Goal: Task Accomplishment & Management: Use online tool/utility

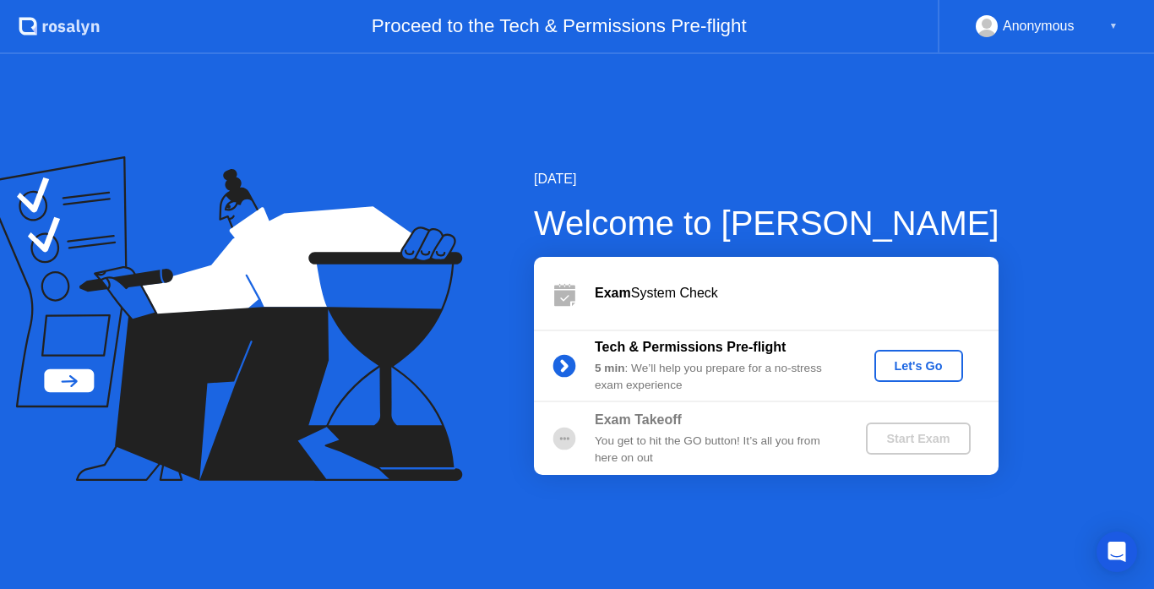
click at [923, 364] on div "Let's Go" at bounding box center [918, 366] width 75 height 14
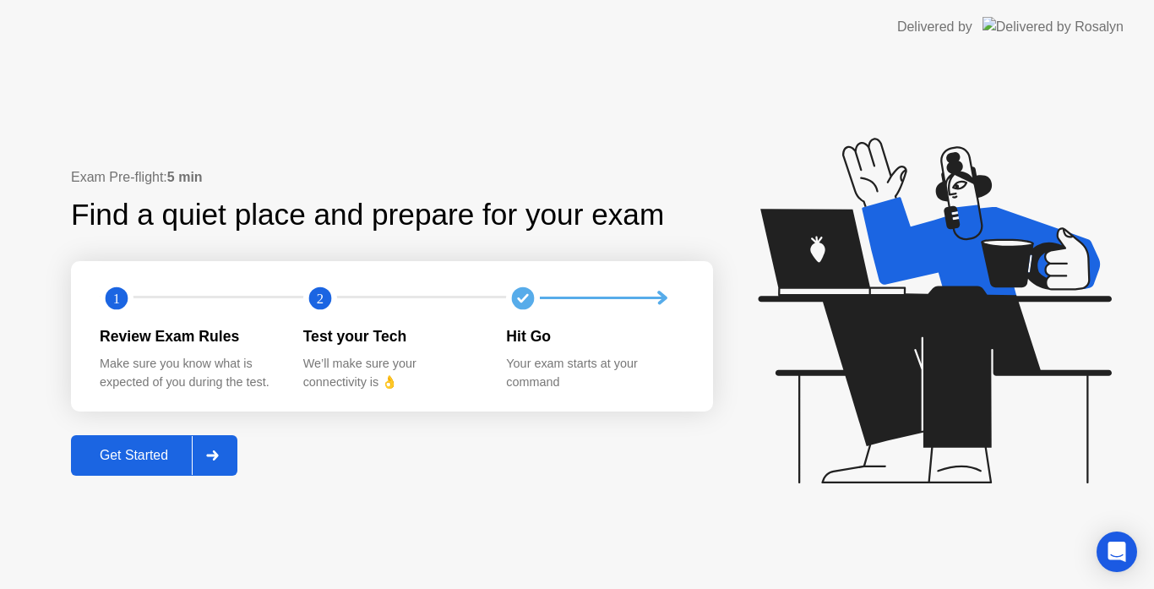
click at [139, 455] on div "Get Started" at bounding box center [134, 455] width 116 height 15
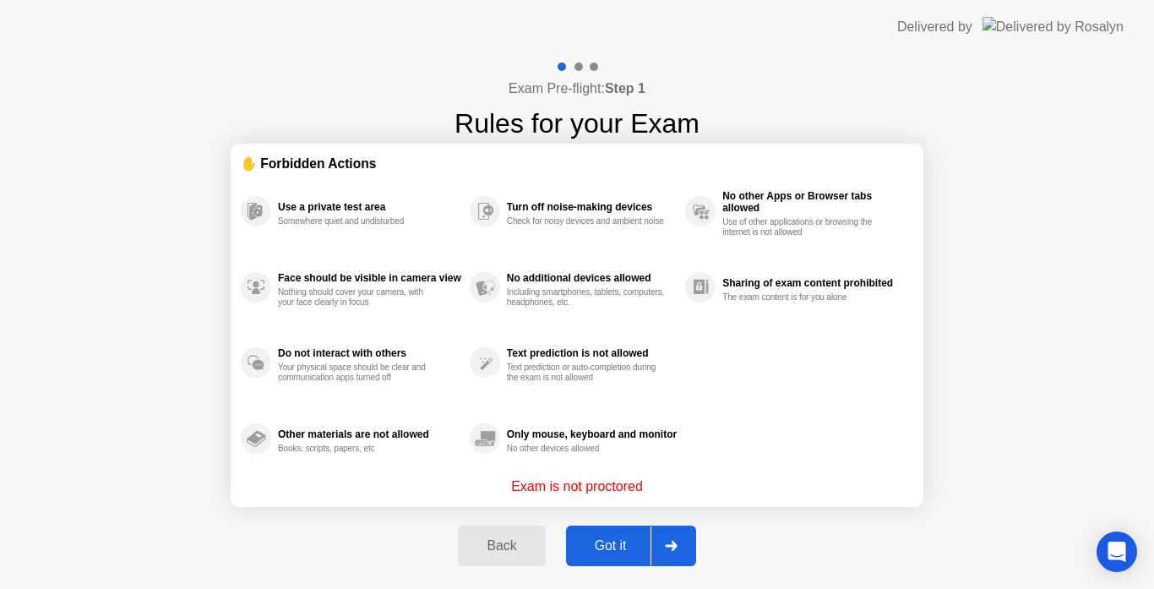
click at [620, 545] on div "Got it" at bounding box center [610, 545] width 79 height 15
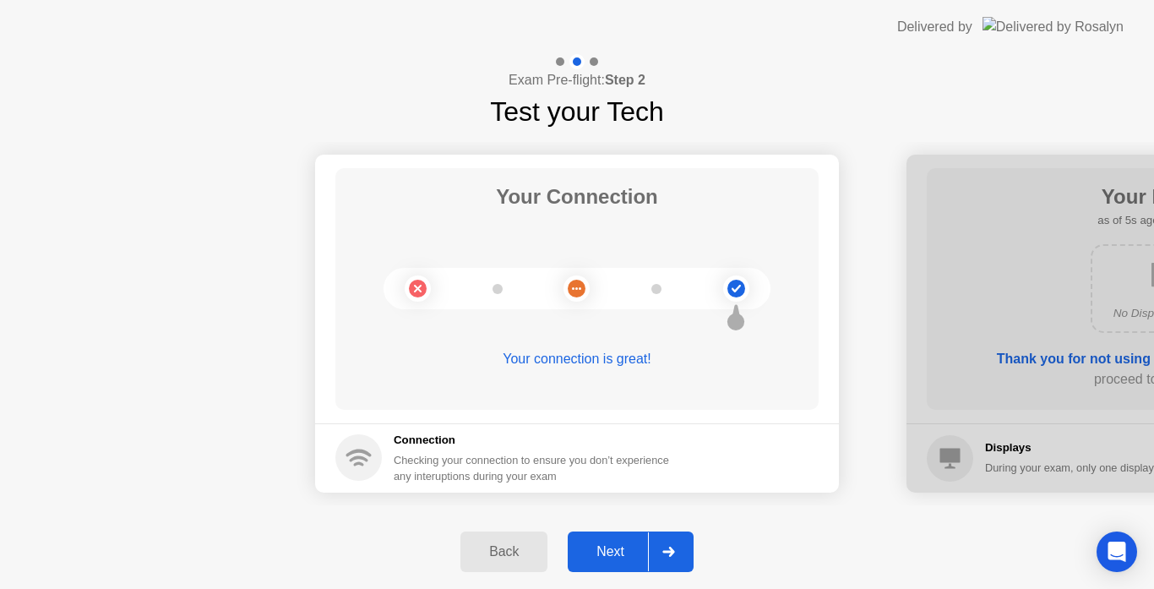
click at [608, 550] on div "Next" at bounding box center [610, 551] width 75 height 15
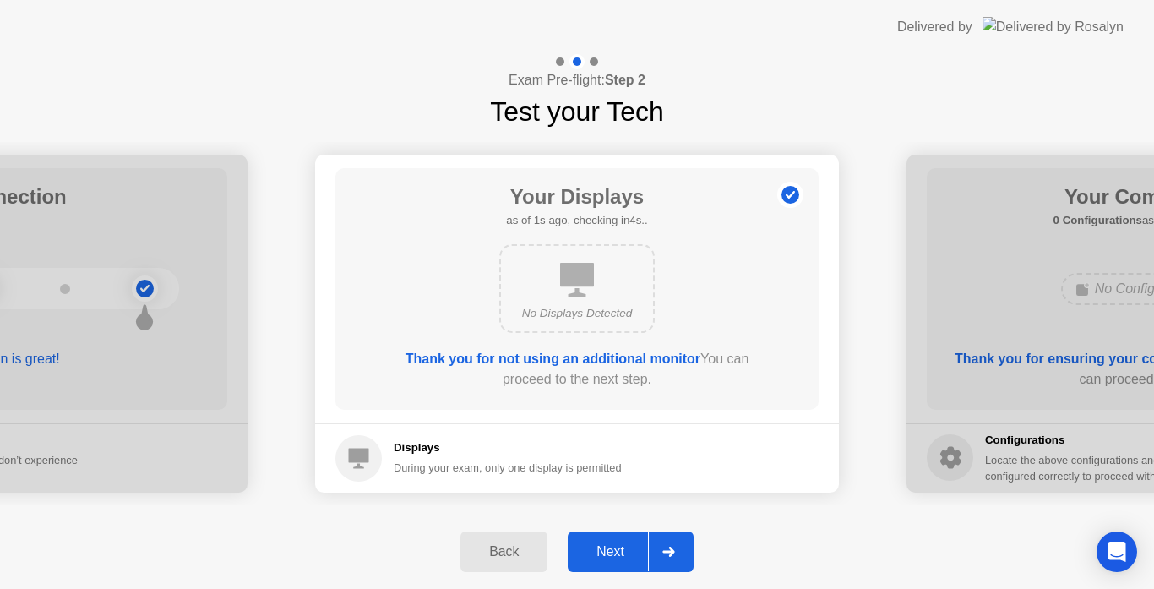
click at [610, 549] on div "Next" at bounding box center [610, 551] width 75 height 15
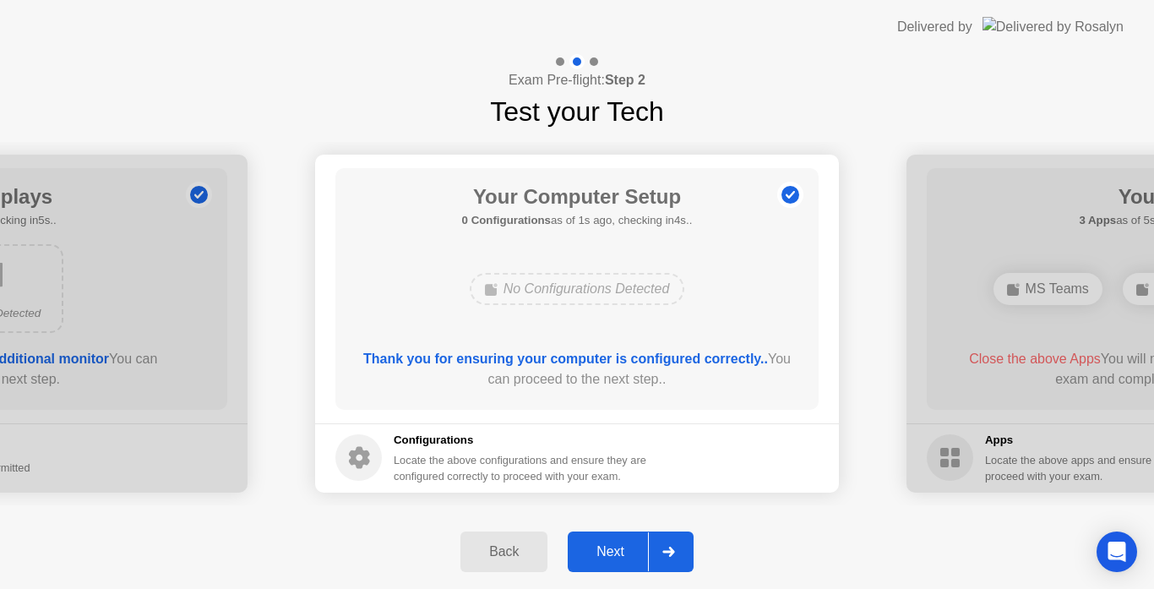
click at [614, 551] on div "Next" at bounding box center [610, 551] width 75 height 15
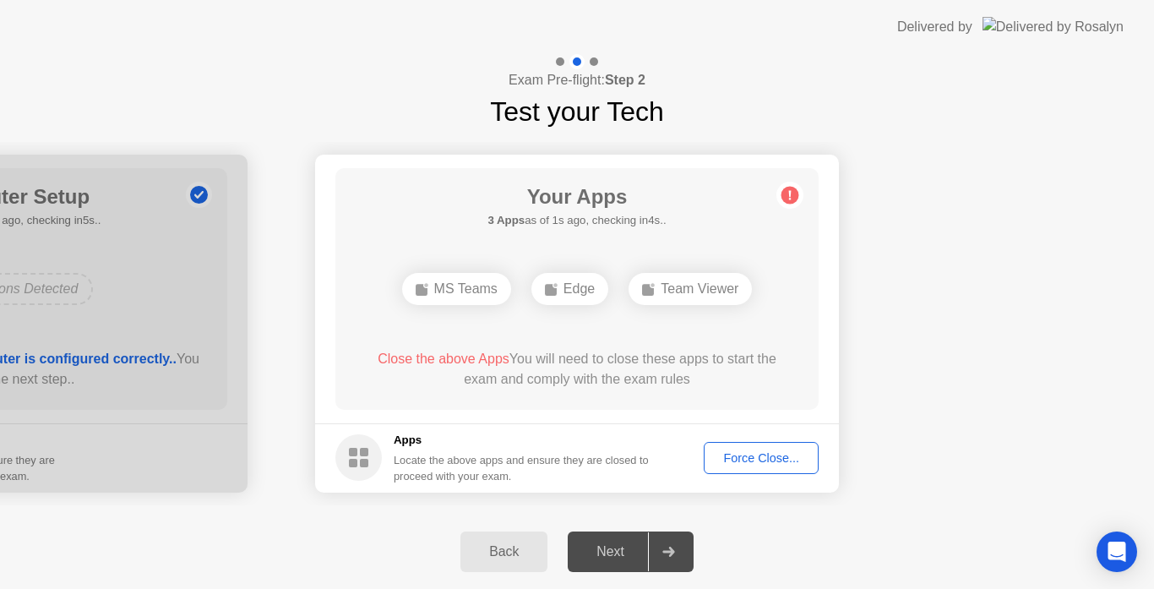
click at [765, 457] on div "Force Close..." at bounding box center [761, 458] width 103 height 14
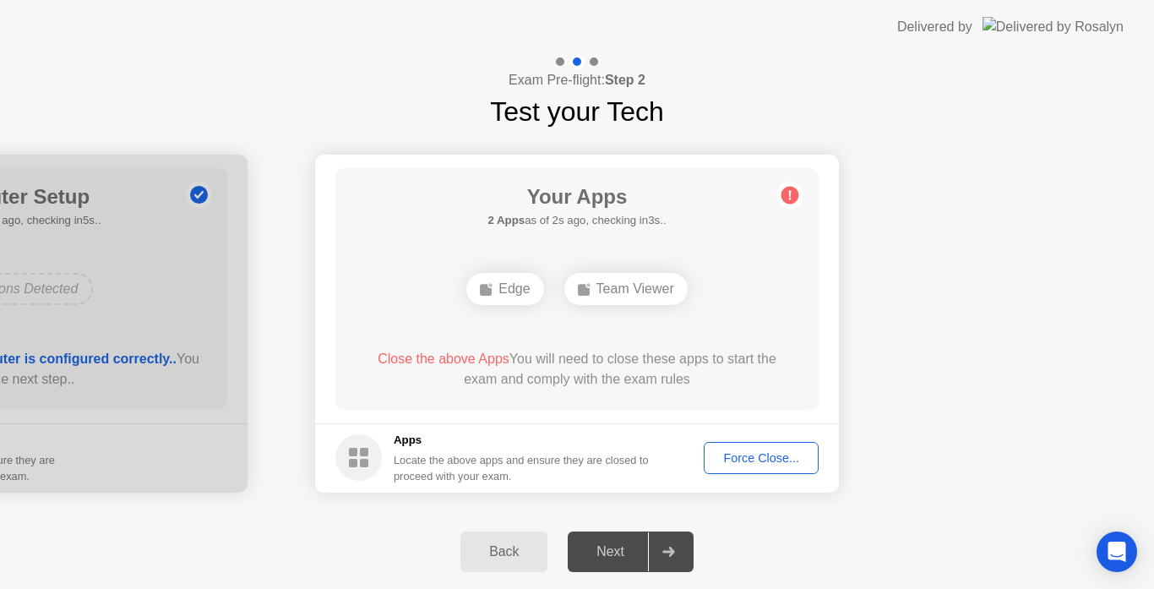
click at [778, 456] on div "Force Close..." at bounding box center [761, 458] width 103 height 14
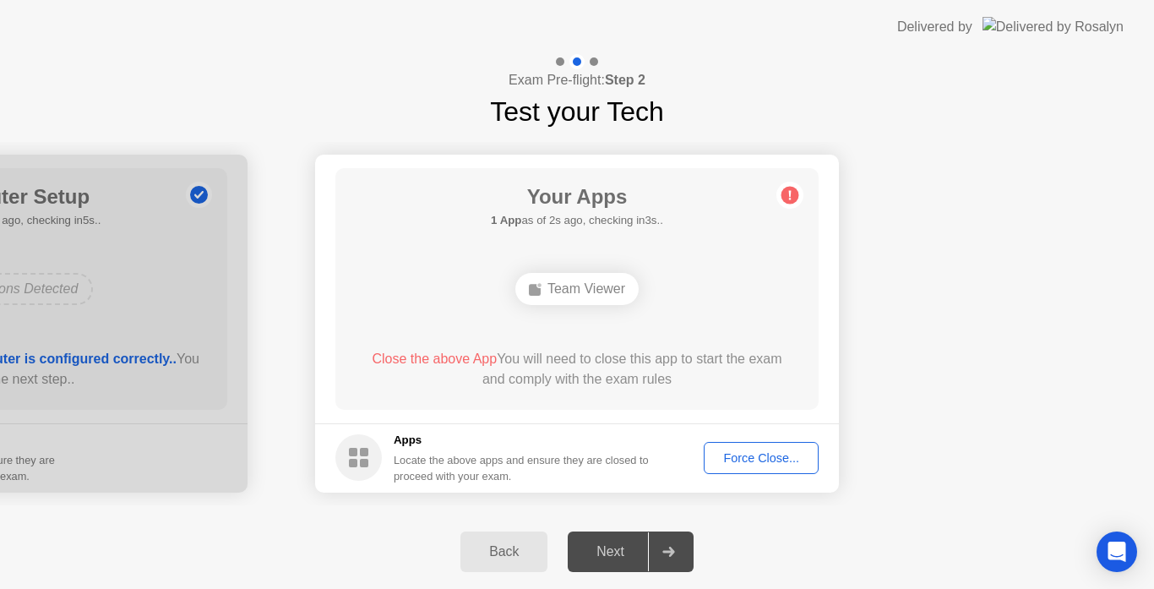
click at [763, 454] on div "Force Close..." at bounding box center [761, 458] width 103 height 14
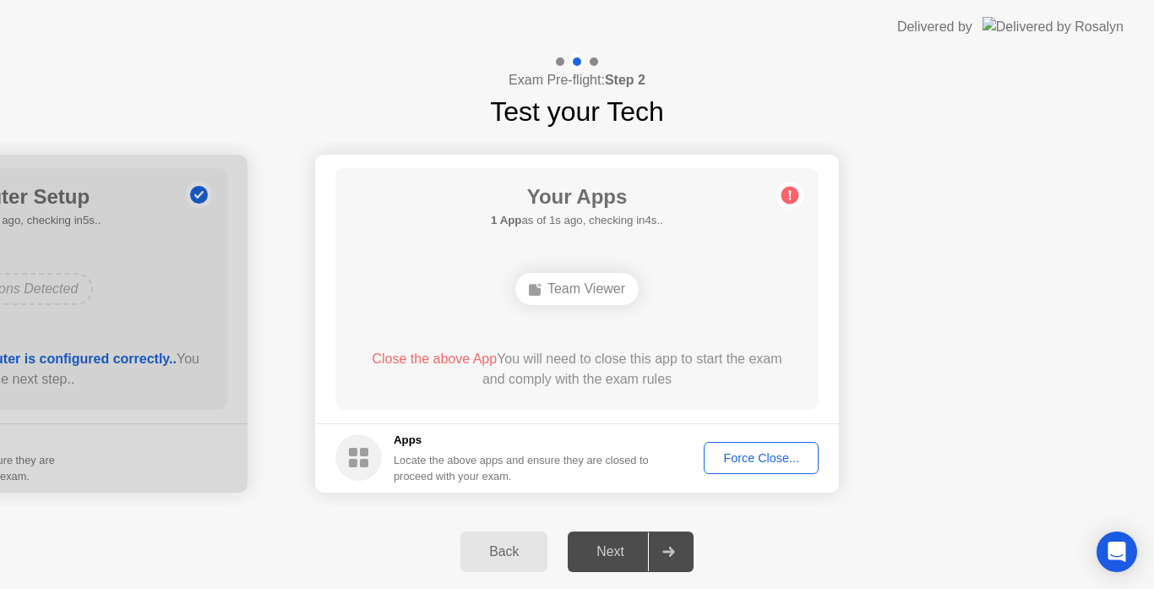
click at [763, 465] on div "Force Close..." at bounding box center [761, 458] width 103 height 14
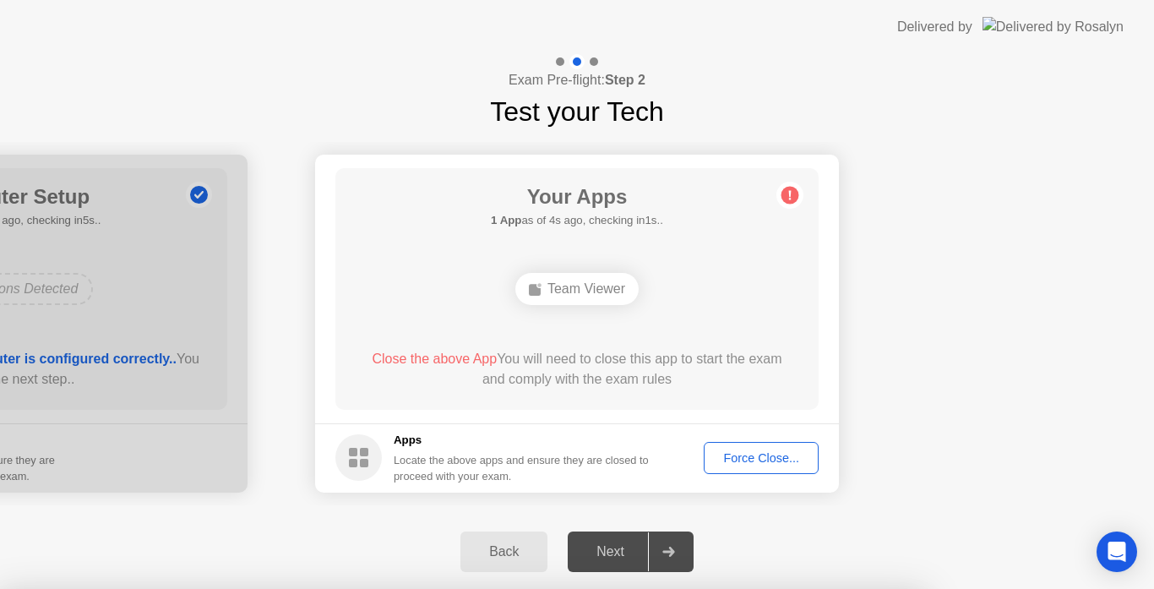
click at [903, 588] on div at bounding box center [577, 589] width 1154 height 0
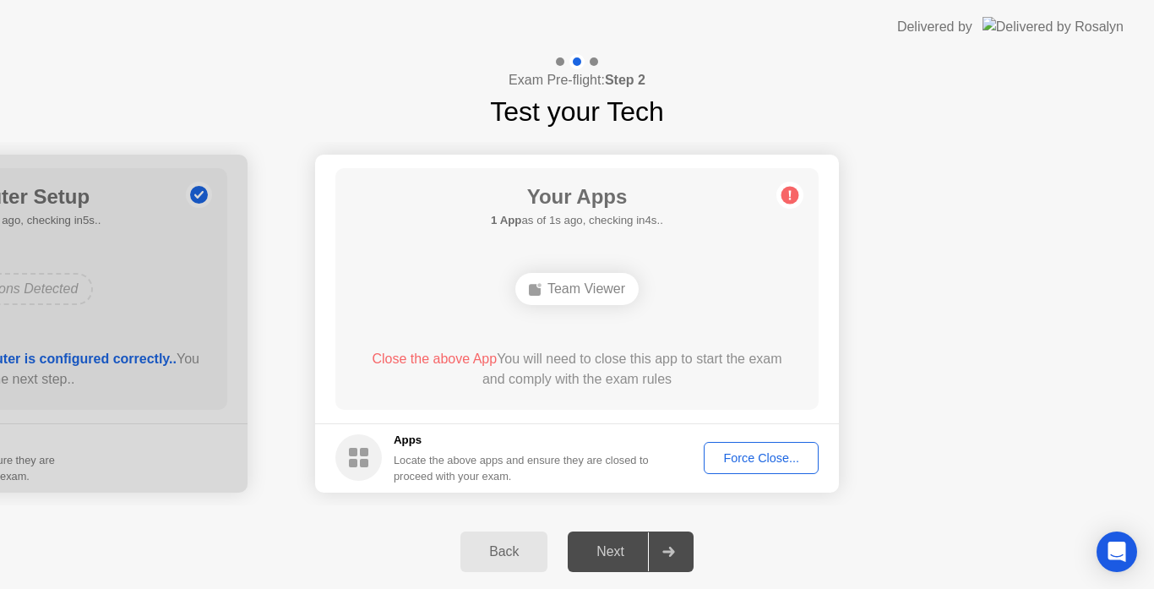
click at [742, 463] on div "Force Close..." at bounding box center [761, 458] width 103 height 14
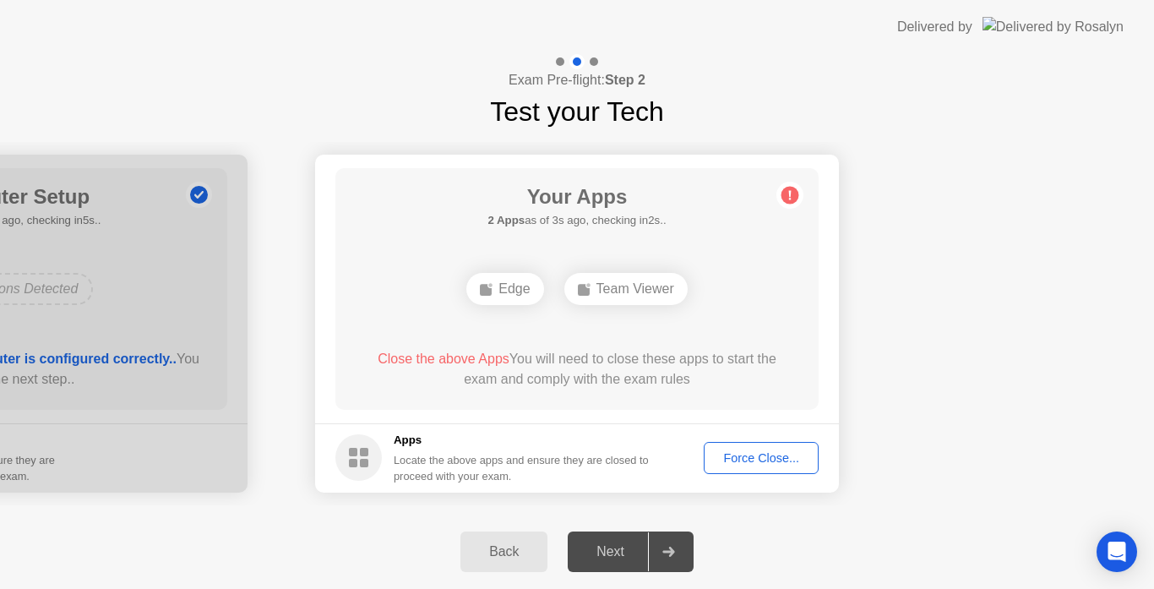
click at [765, 462] on div "Force Close..." at bounding box center [761, 458] width 103 height 14
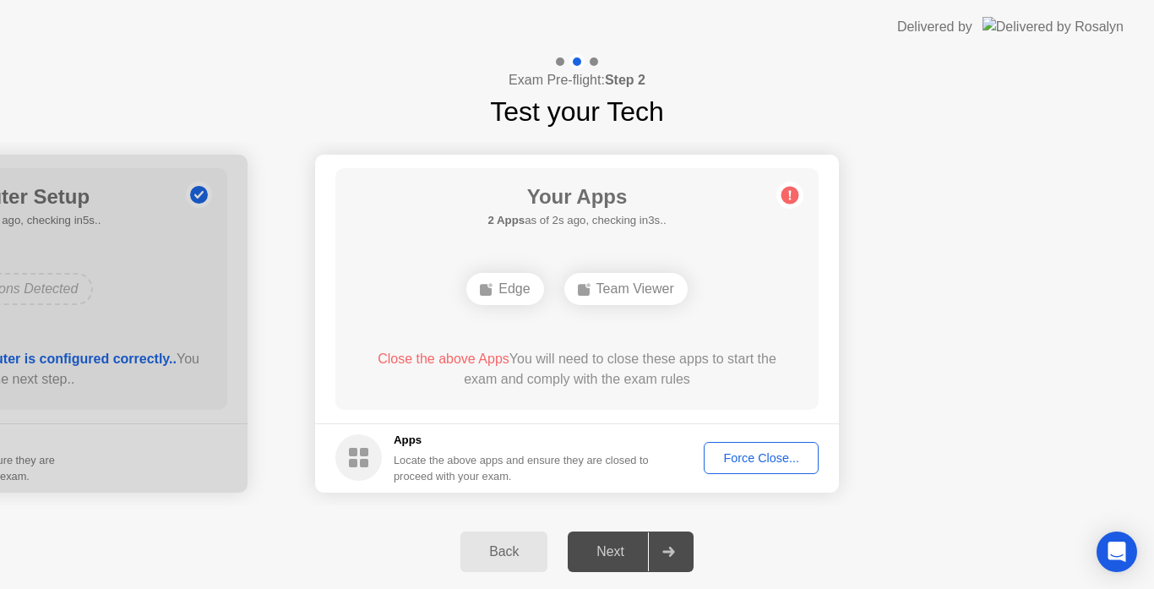
click at [780, 458] on div "Force Close..." at bounding box center [761, 458] width 103 height 14
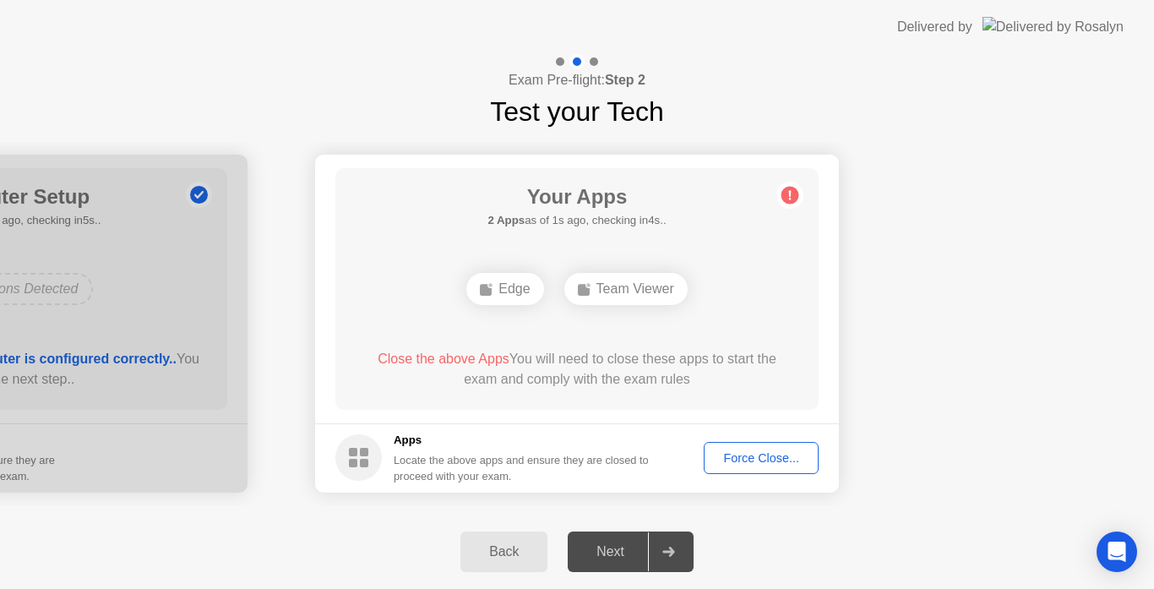
click at [749, 464] on div "Force Close..." at bounding box center [761, 458] width 103 height 14
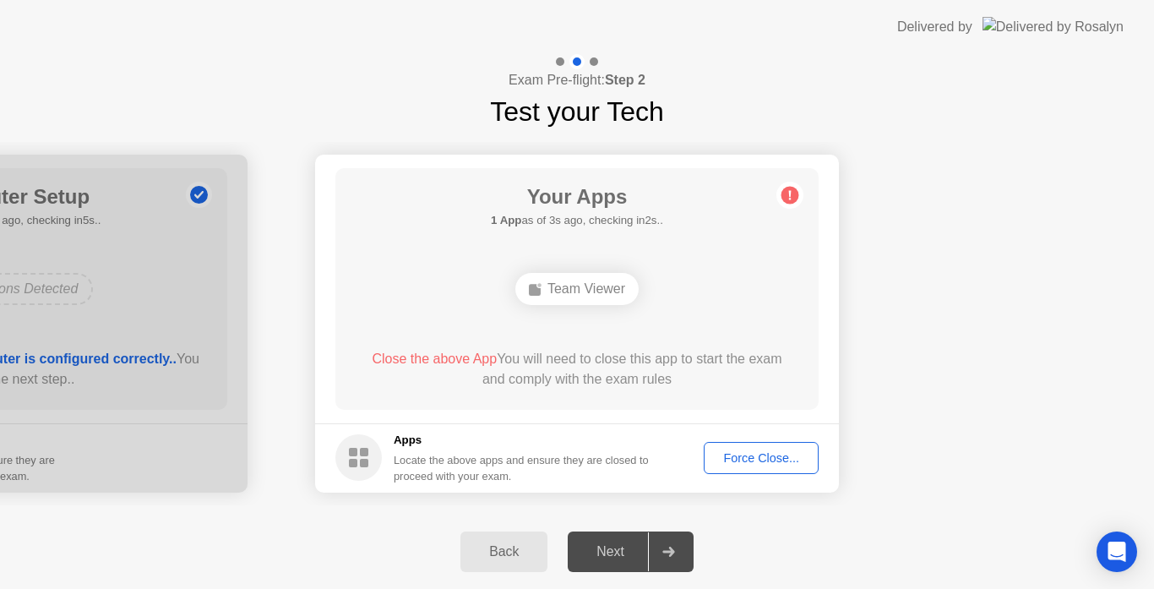
click at [735, 451] on div "Force Close..." at bounding box center [761, 458] width 103 height 14
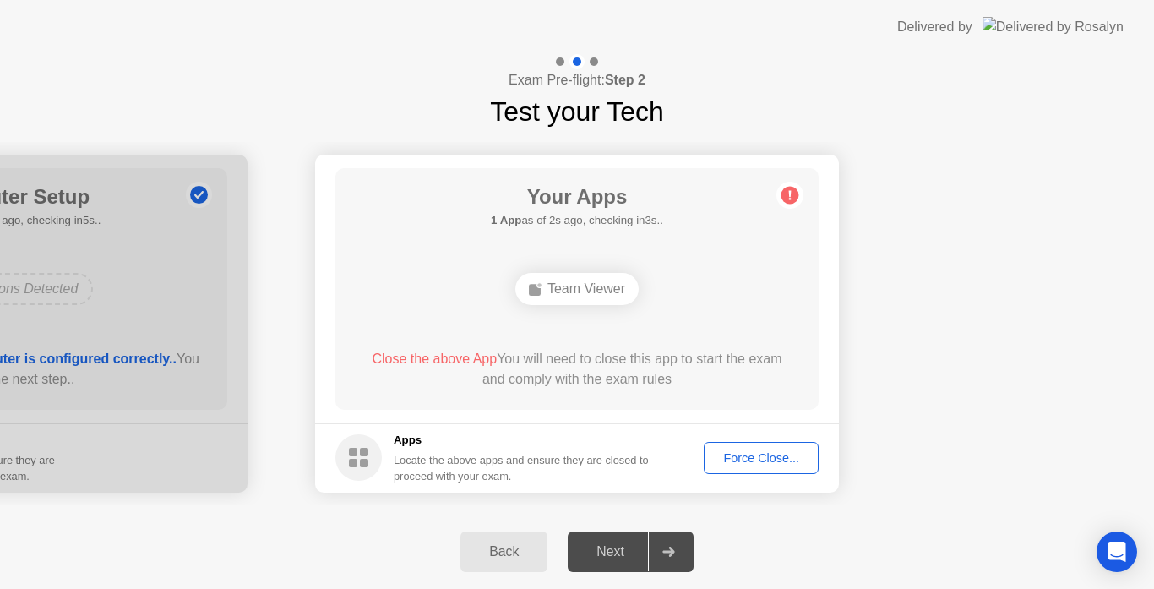
click at [741, 465] on div "Force Close..." at bounding box center [761, 458] width 103 height 14
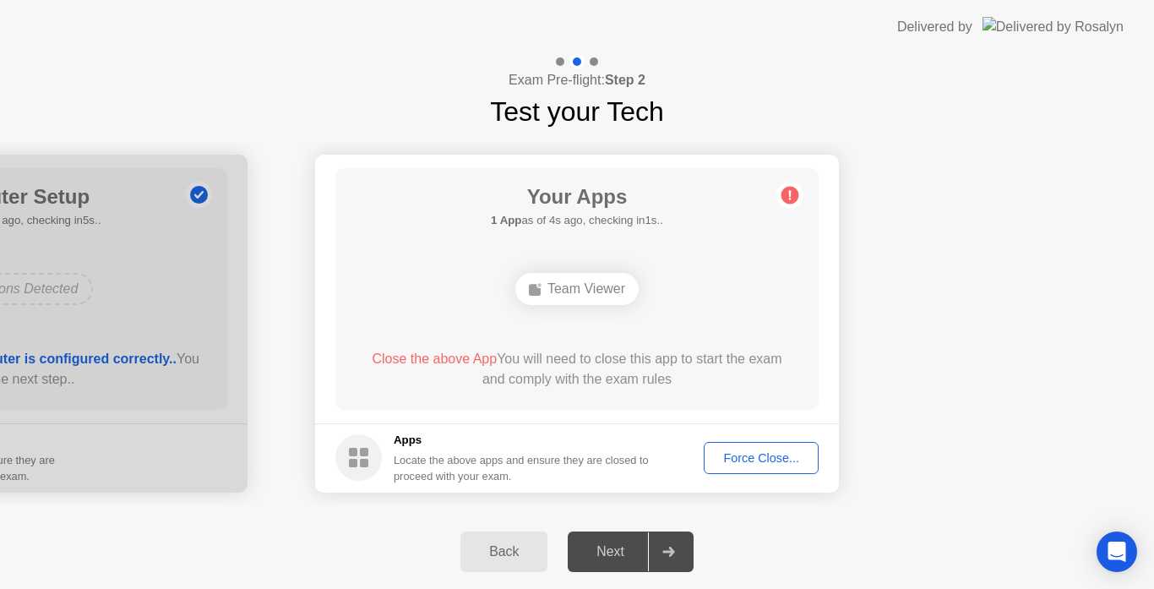
click at [745, 468] on button "Force Close..." at bounding box center [761, 458] width 115 height 32
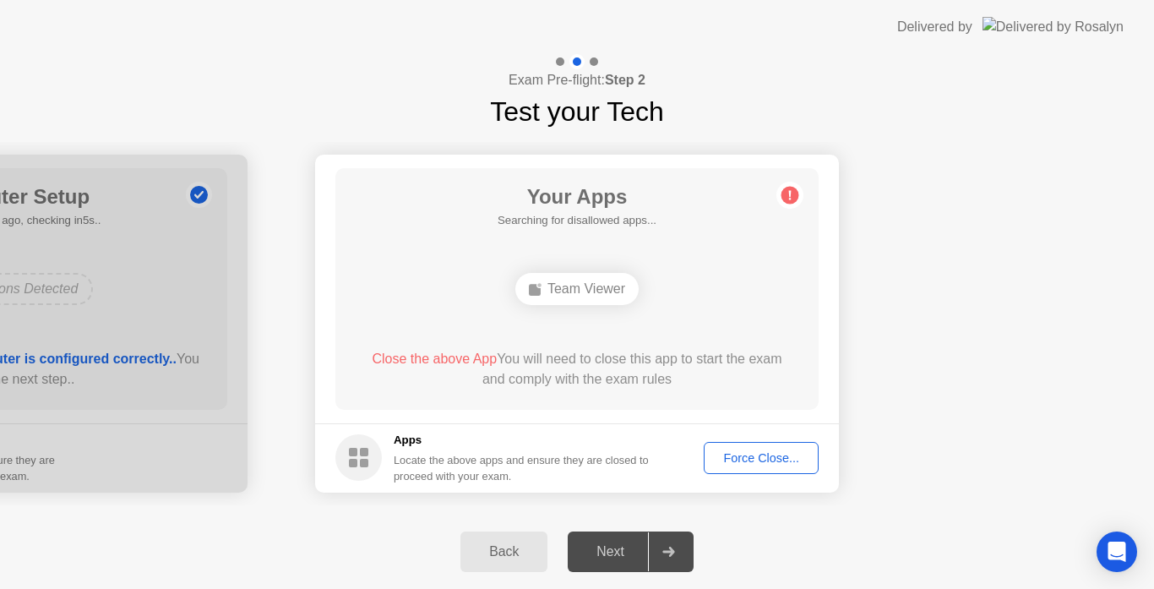
click at [499, 554] on div "Back" at bounding box center [504, 551] width 77 height 15
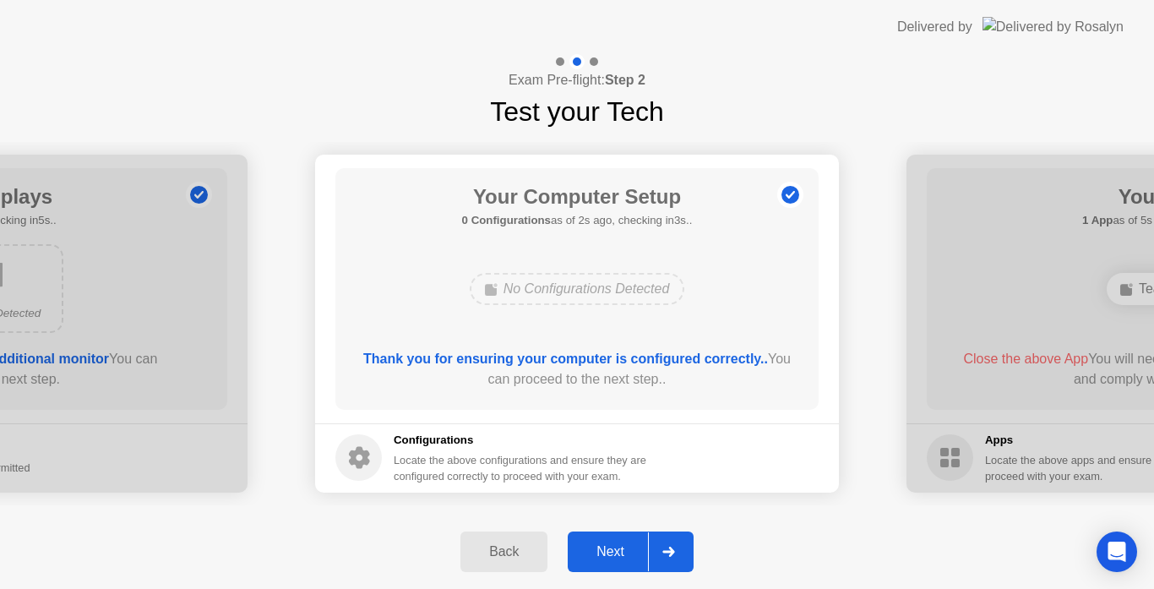
click at [493, 550] on div "Back" at bounding box center [504, 551] width 77 height 15
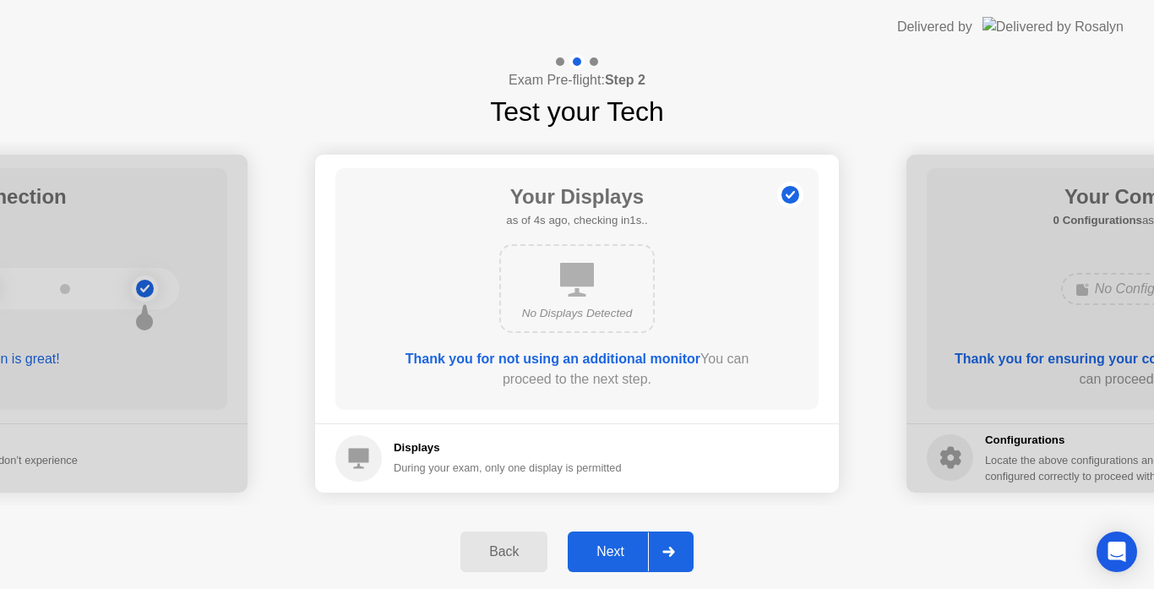
click at [501, 548] on div "Back" at bounding box center [504, 551] width 77 height 15
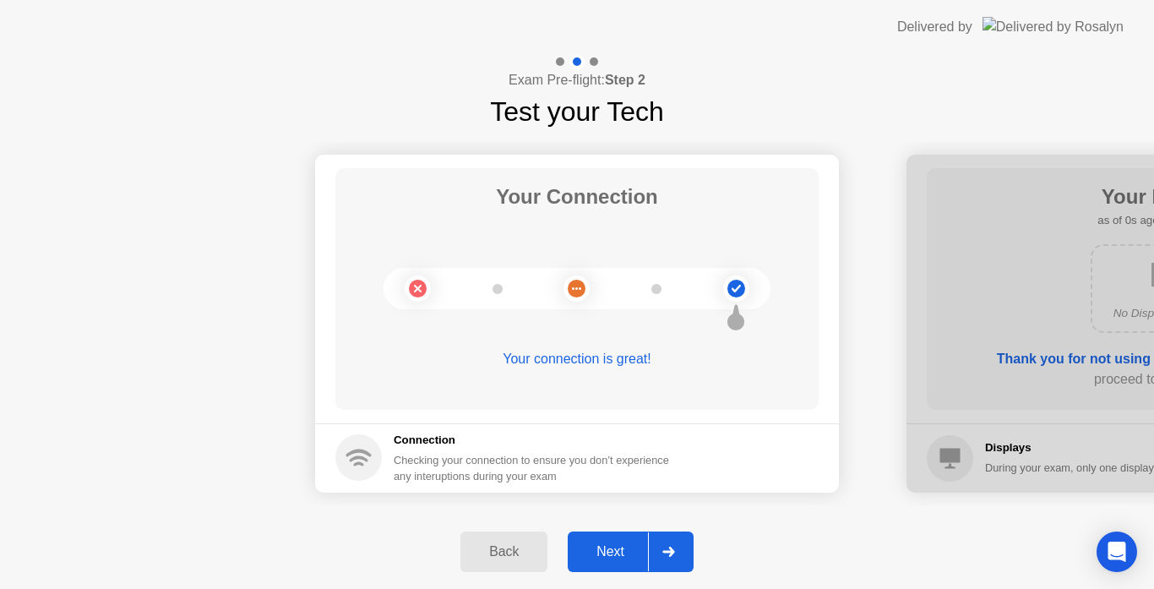
click at [600, 355] on div "Your connection is great!" at bounding box center [577, 359] width 483 height 20
click at [420, 286] on icon at bounding box center [418, 288] width 68 height 68
click at [616, 550] on div "Next" at bounding box center [610, 551] width 75 height 15
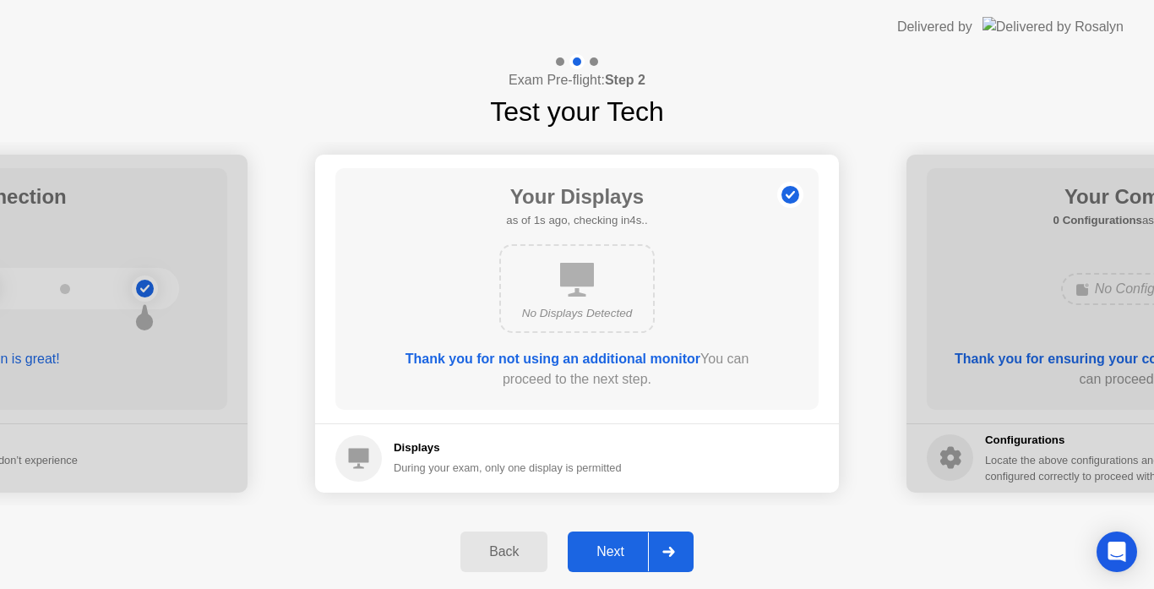
click at [616, 550] on div "Next" at bounding box center [610, 551] width 75 height 15
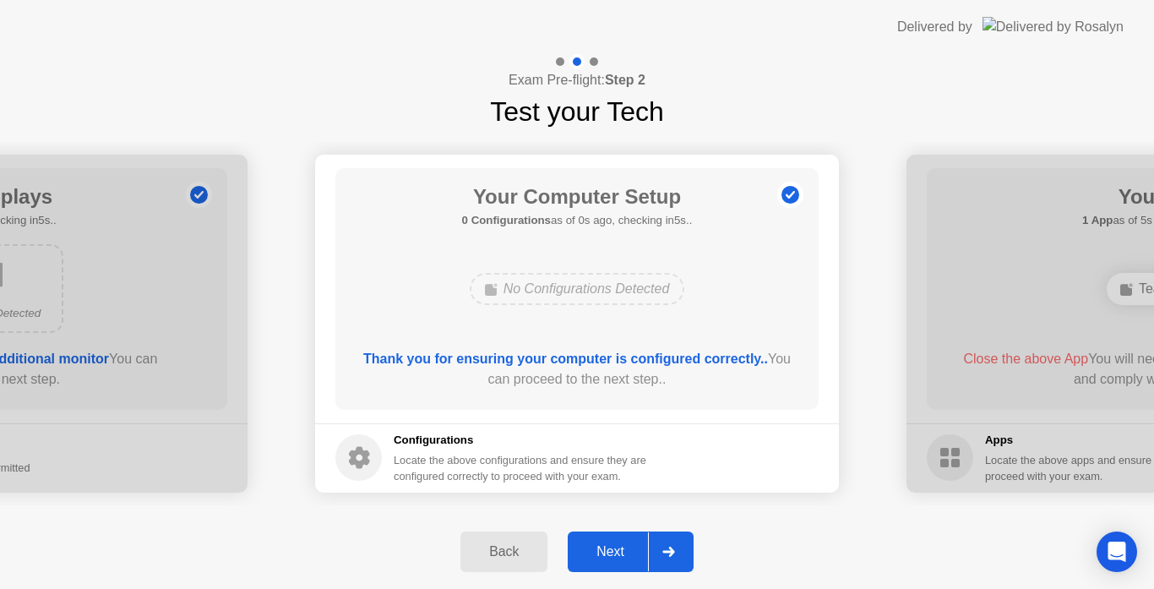
click at [616, 550] on div "Next" at bounding box center [610, 551] width 75 height 15
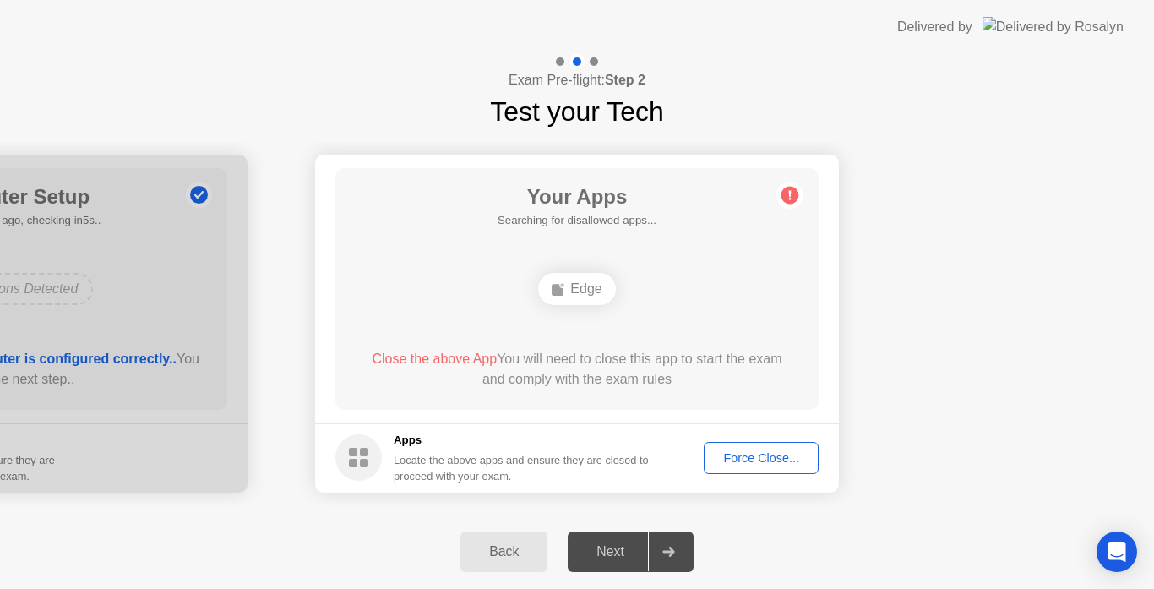
click at [742, 463] on div "Force Close..." at bounding box center [761, 458] width 103 height 14
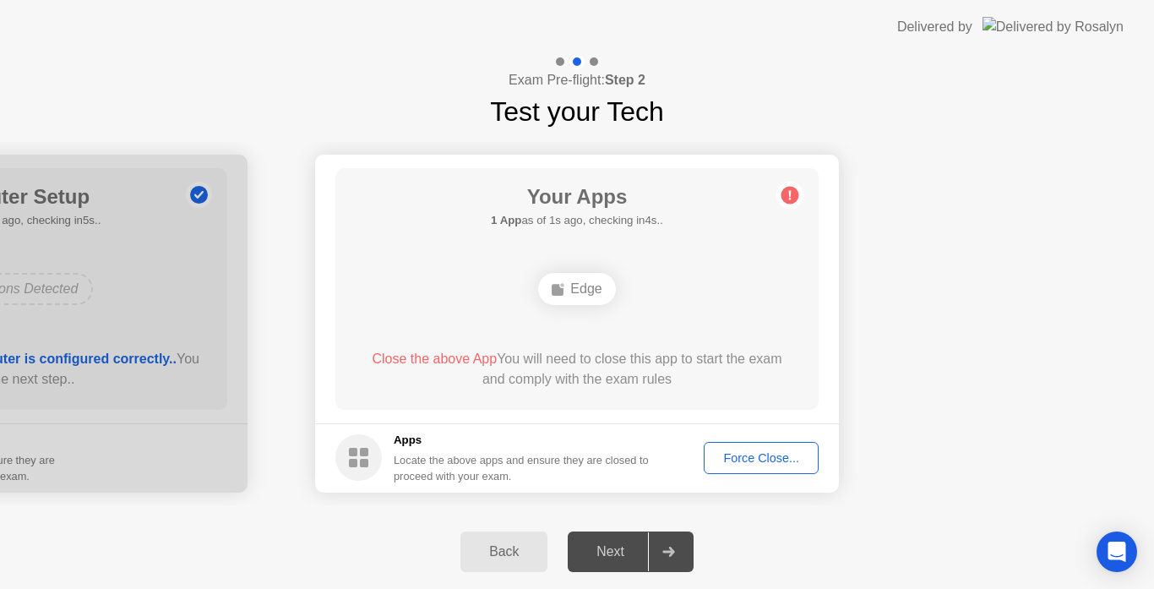
click at [763, 458] on div "Force Close..." at bounding box center [761, 458] width 103 height 14
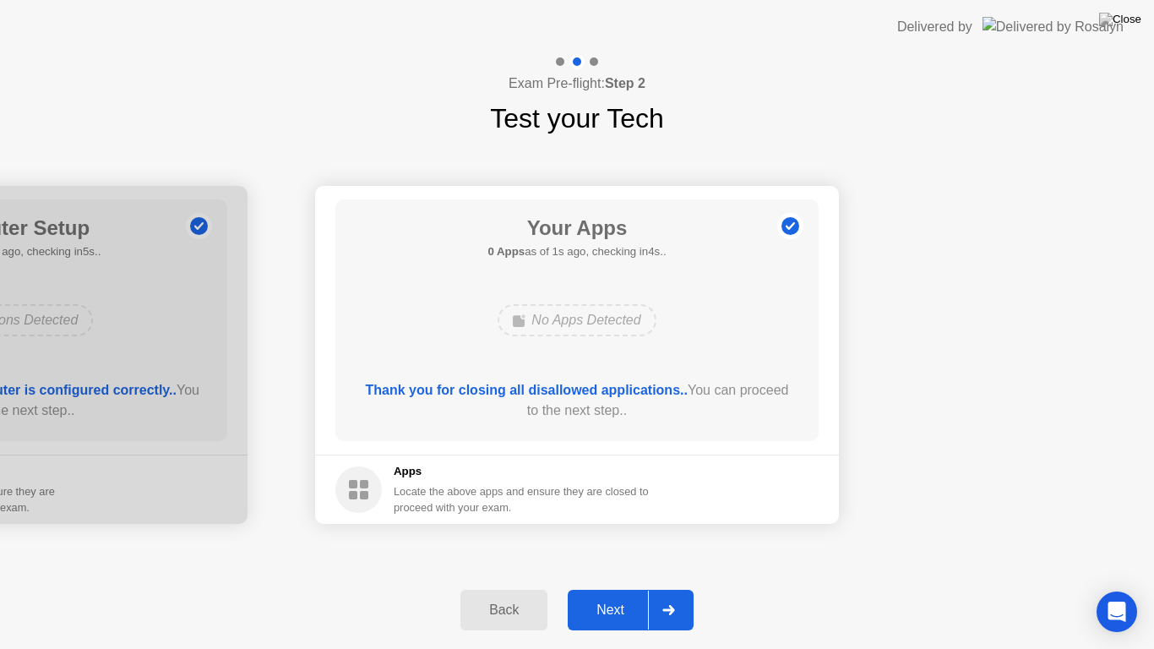
click at [603, 588] on div "Next" at bounding box center [610, 610] width 75 height 15
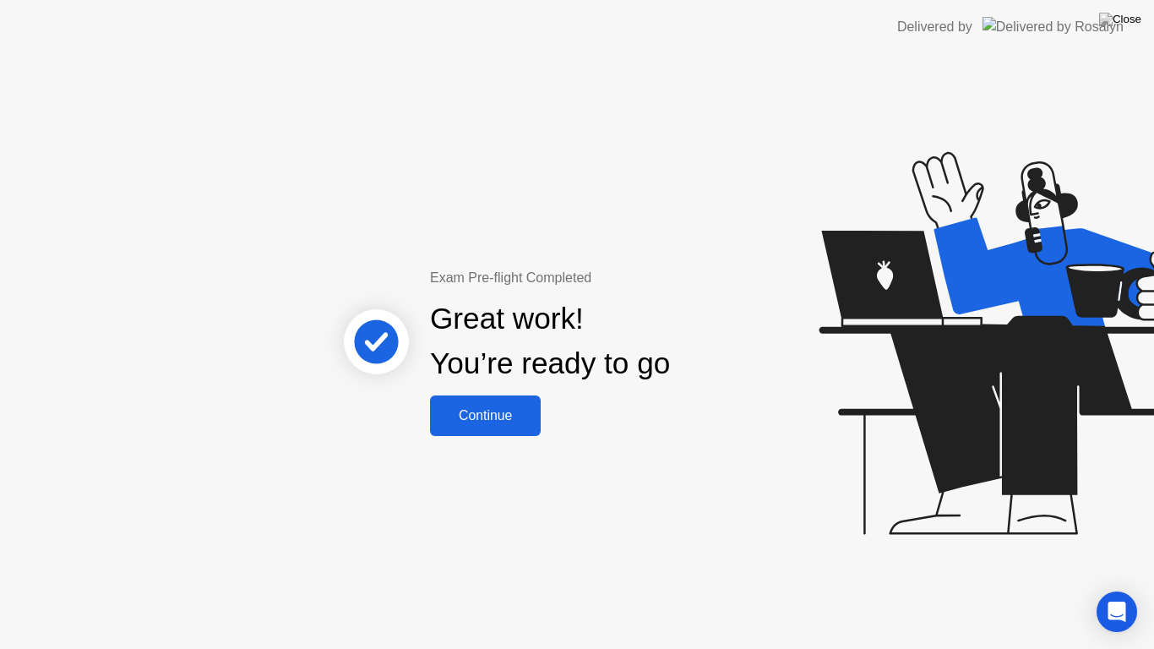
click at [509, 416] on div "Continue" at bounding box center [485, 415] width 101 height 15
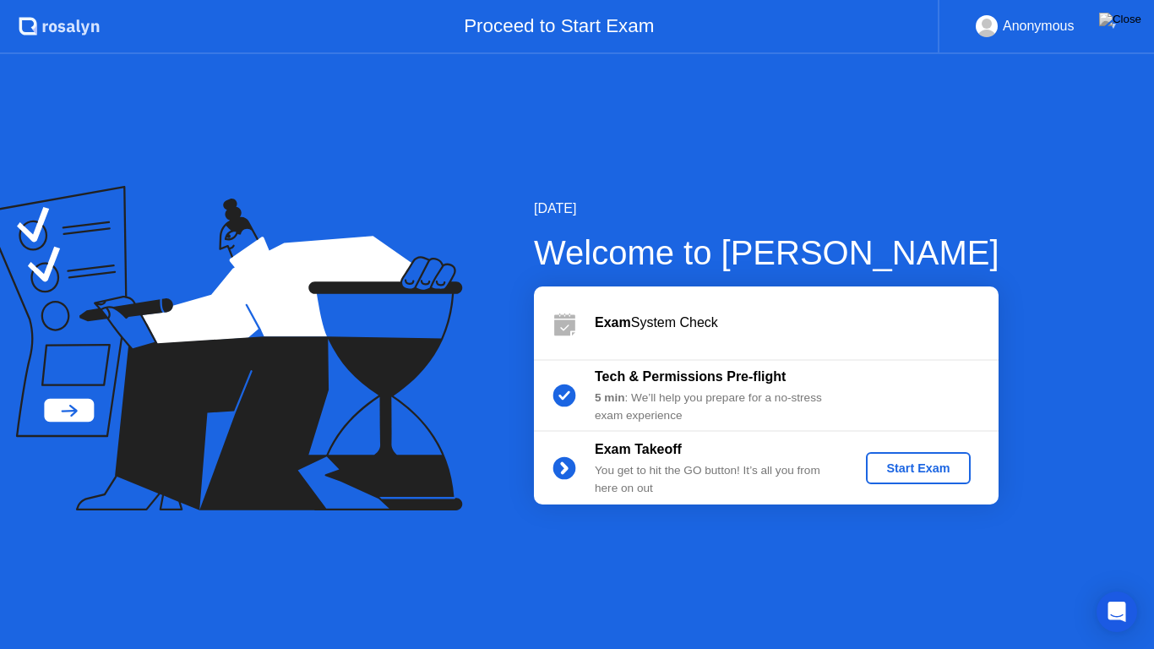
click at [912, 465] on div "Start Exam" at bounding box center [918, 468] width 90 height 14
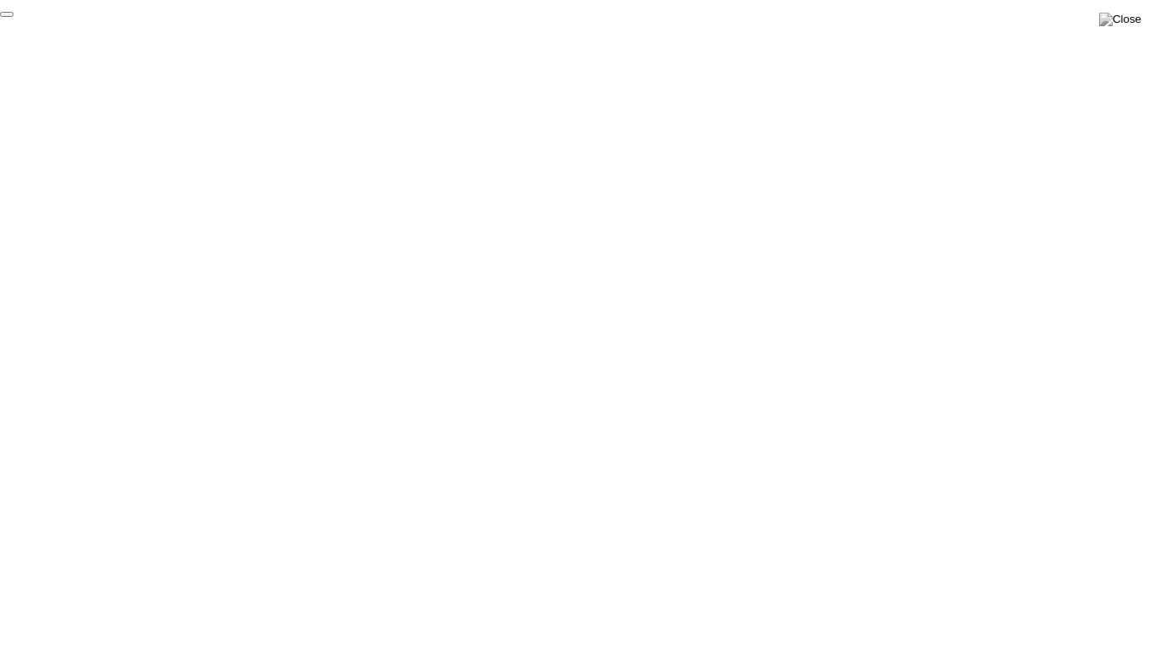
click div "End Proctoring Session"
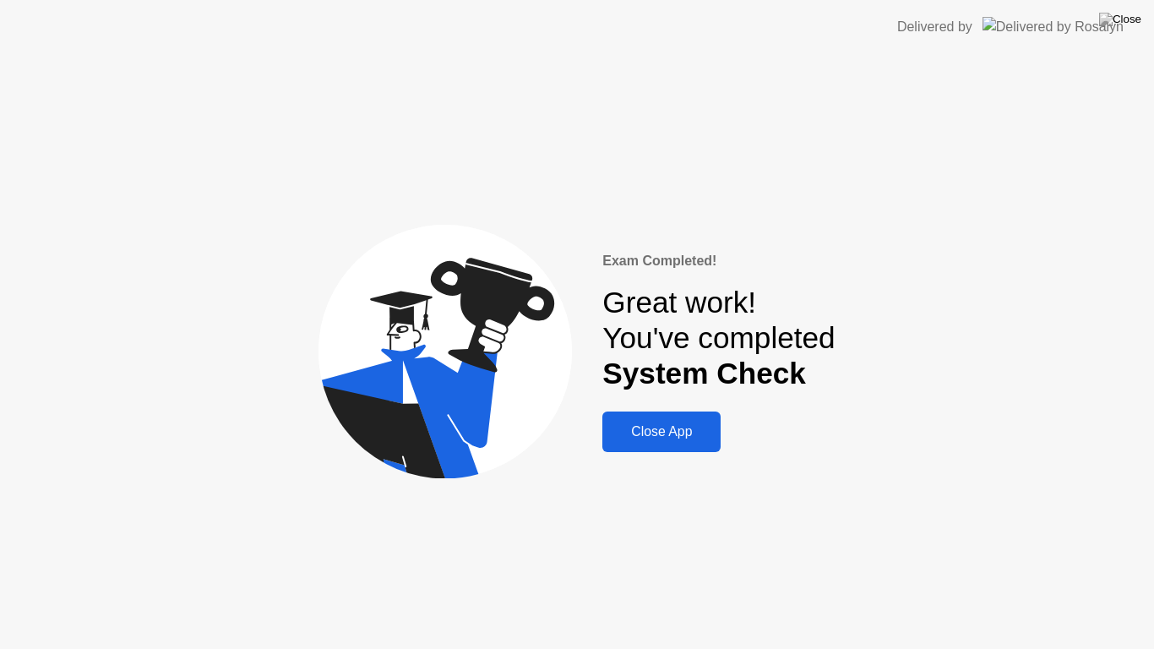
click at [664, 430] on div "Close App" at bounding box center [662, 431] width 108 height 15
